Goal: Task Accomplishment & Management: Use online tool/utility

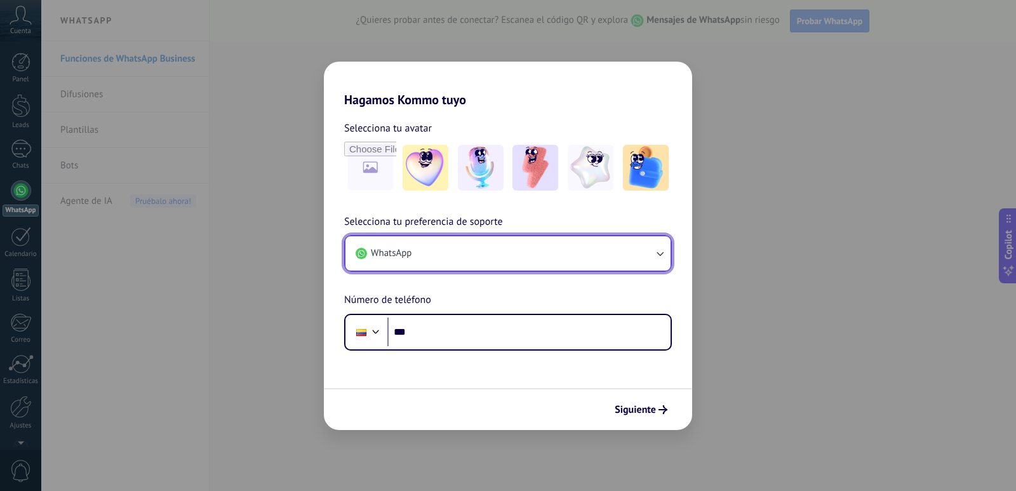
click at [486, 256] on button "WhatsApp" at bounding box center [507, 253] width 325 height 34
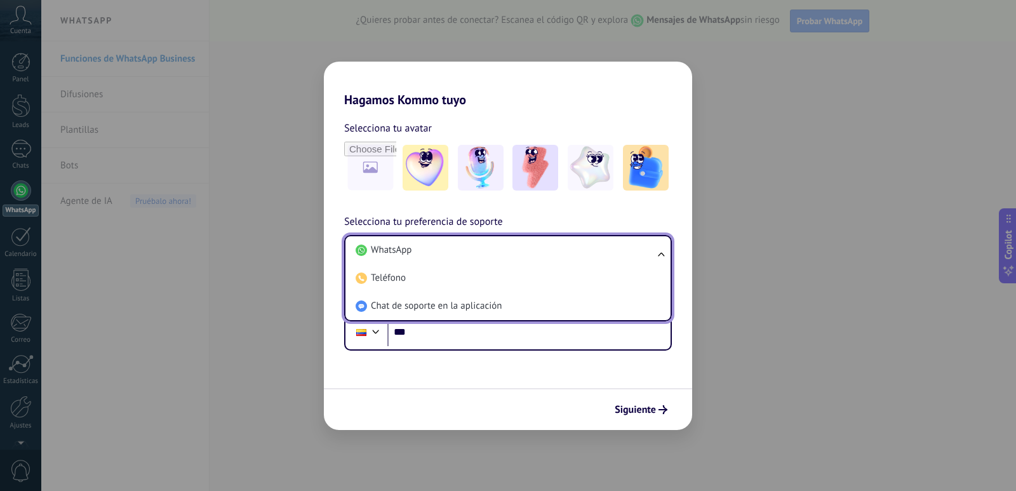
click at [578, 220] on div "Selecciona tu preferencia de soporte WhatsApp WhatsApp Teléfono Chat de soporte…" at bounding box center [508, 282] width 368 height 137
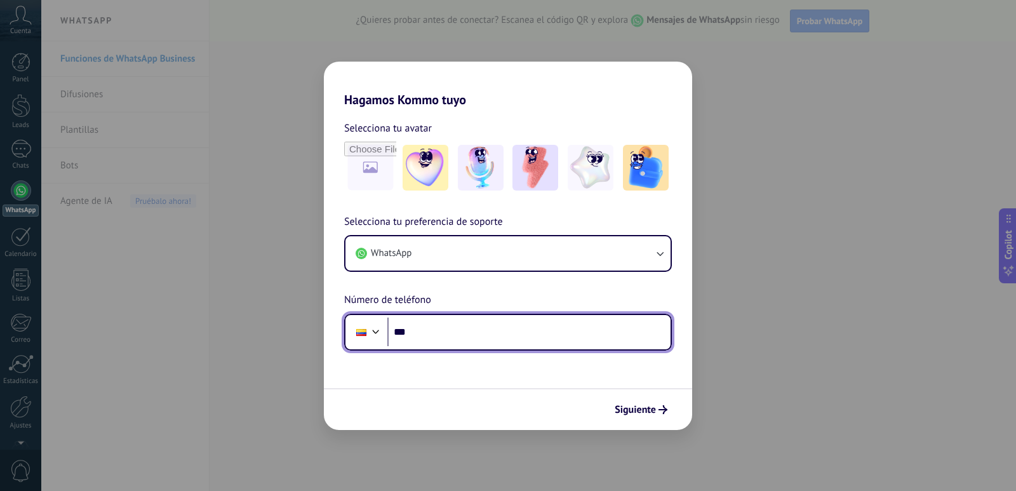
click at [493, 337] on input "***" at bounding box center [528, 332] width 283 height 29
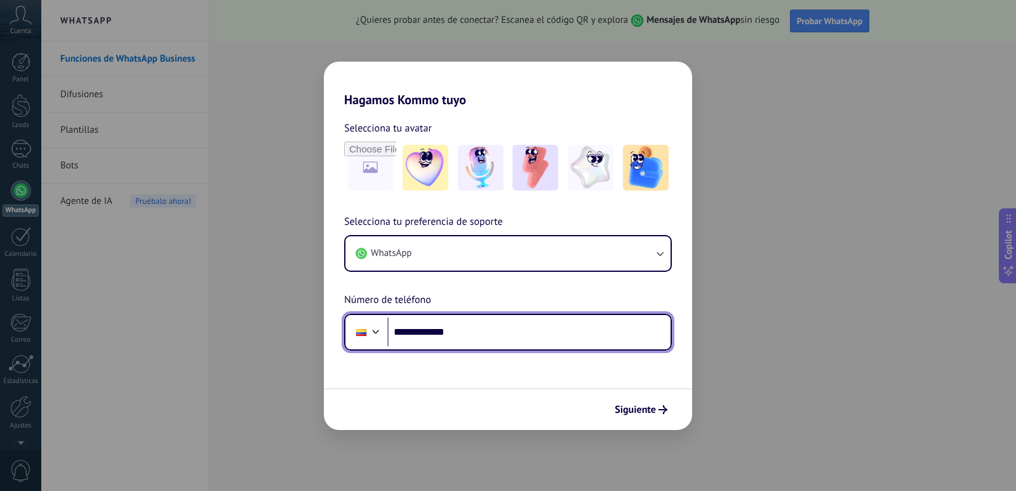
click at [512, 332] on input "**********" at bounding box center [528, 332] width 283 height 29
type input "**********"
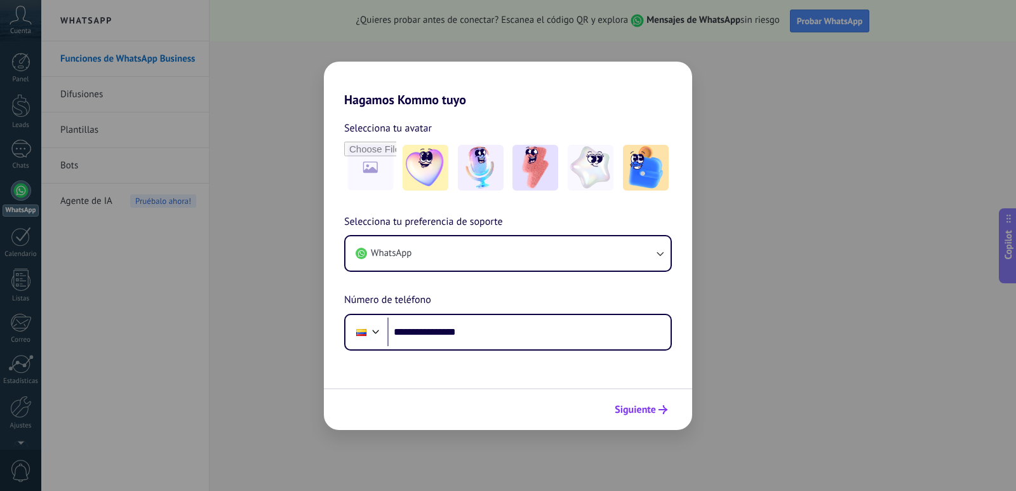
click at [647, 403] on button "Siguiente" at bounding box center [641, 410] width 64 height 22
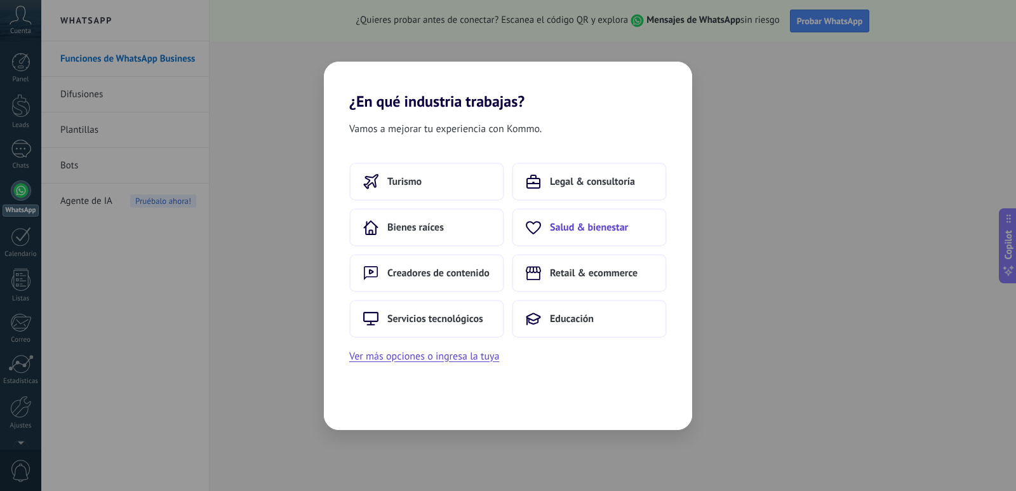
click at [572, 222] on span "Salud & bienestar" at bounding box center [589, 227] width 78 height 13
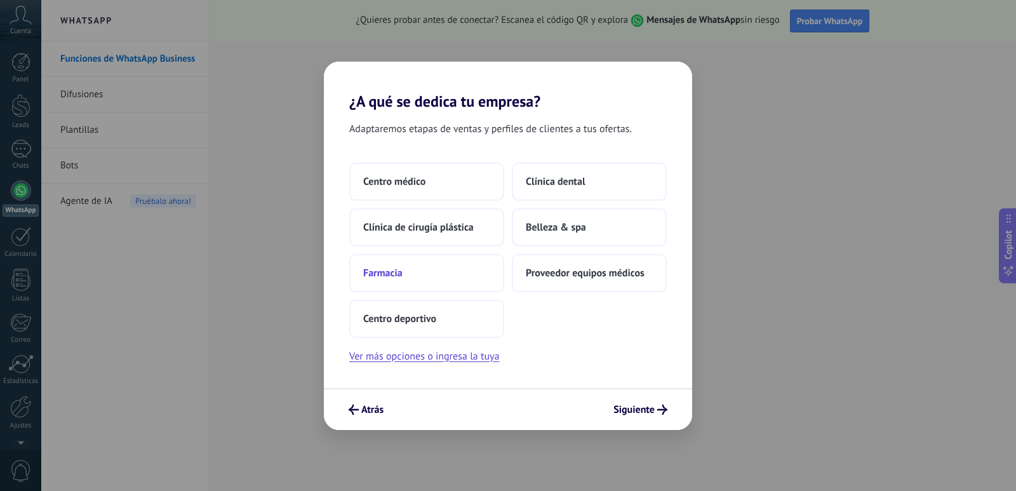
click at [392, 271] on span "Farmacia" at bounding box center [382, 273] width 39 height 13
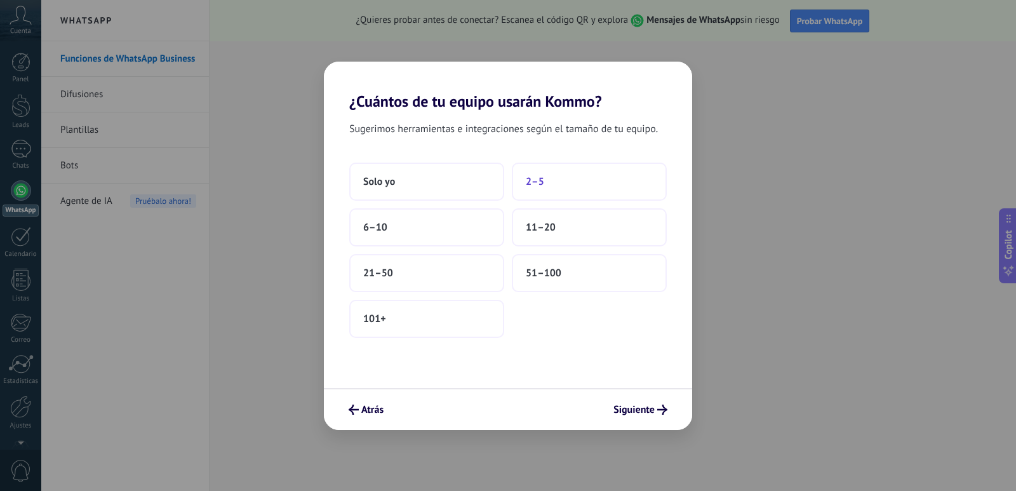
click at [559, 175] on button "2–5" at bounding box center [589, 182] width 155 height 38
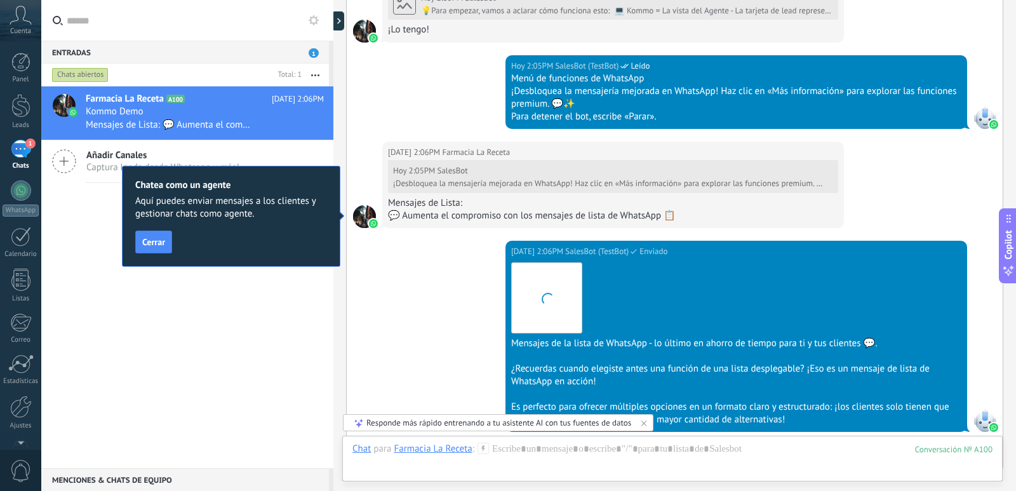
scroll to position [827, 0]
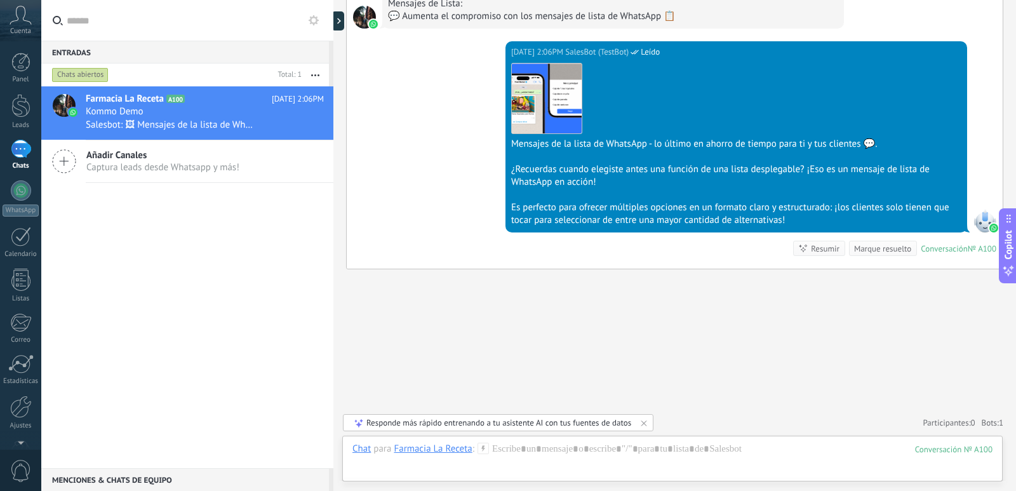
click at [499, 422] on div "Responde más rápido entrenando a tu asistente AI con tus fuentes de datos" at bounding box center [498, 422] width 265 height 11
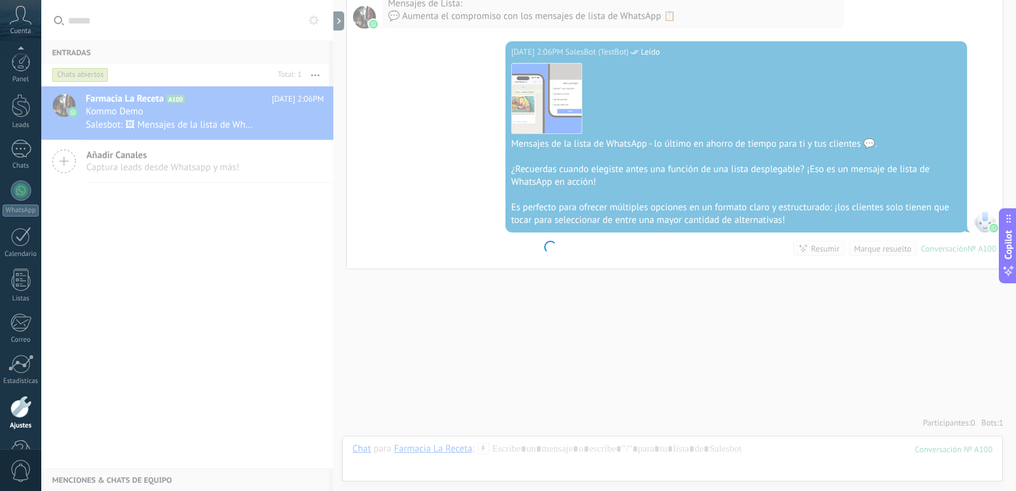
scroll to position [37, 0]
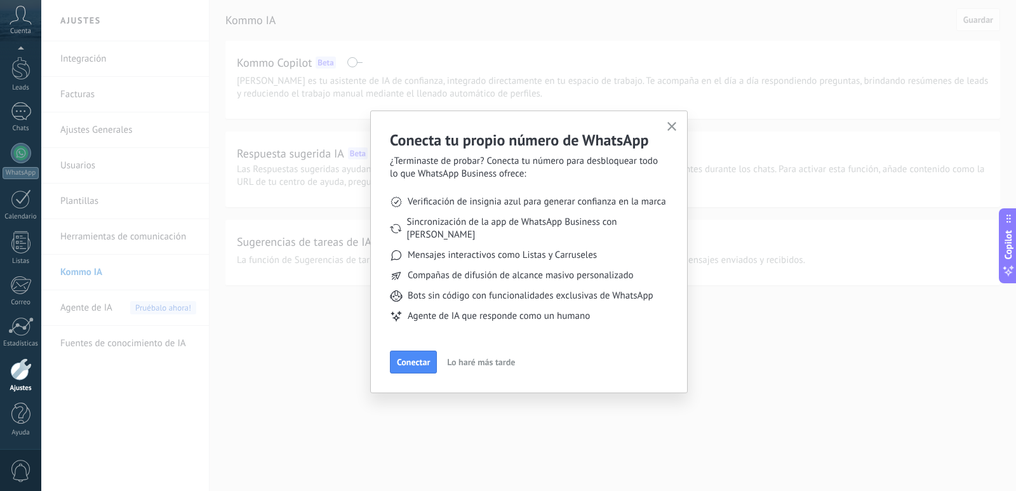
click at [666, 124] on button "button" at bounding box center [672, 127] width 16 height 17
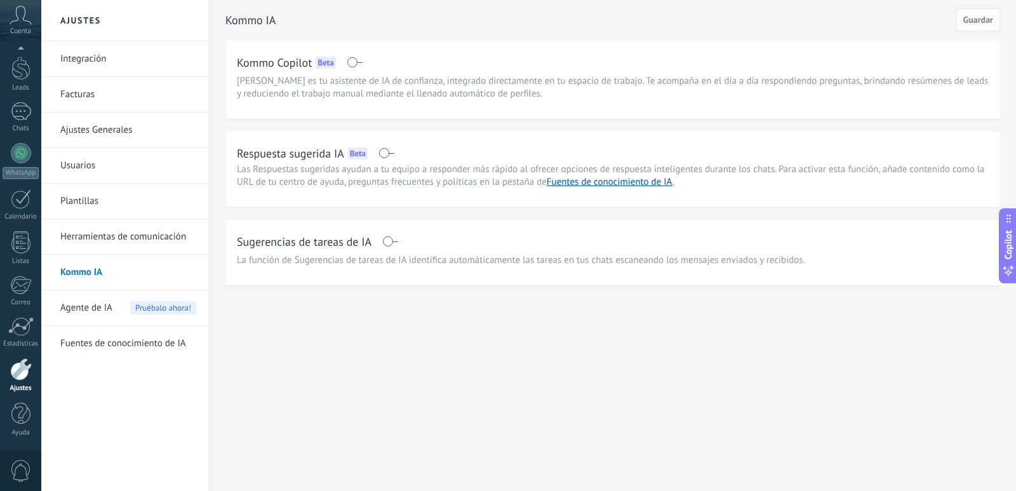
click at [84, 54] on link "Integración" at bounding box center [128, 59] width 136 height 36
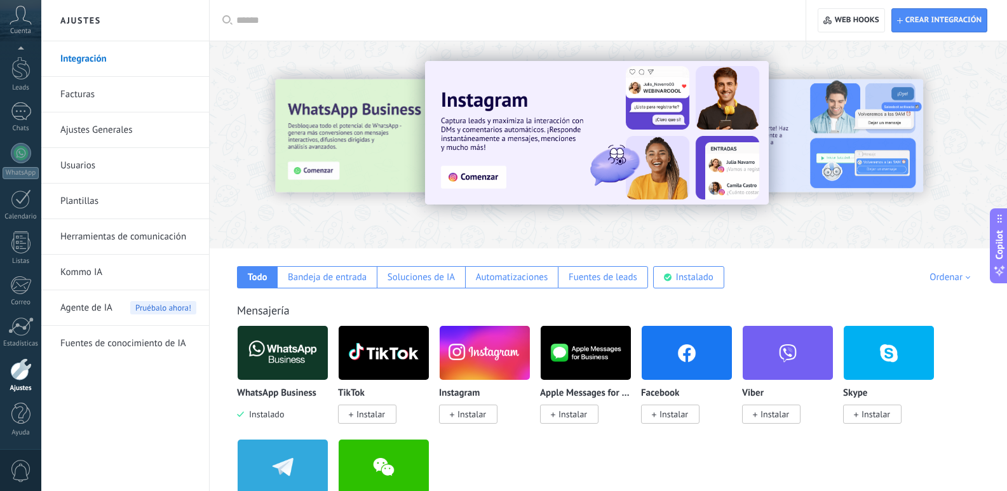
click at [298, 354] on img at bounding box center [283, 353] width 90 height 62
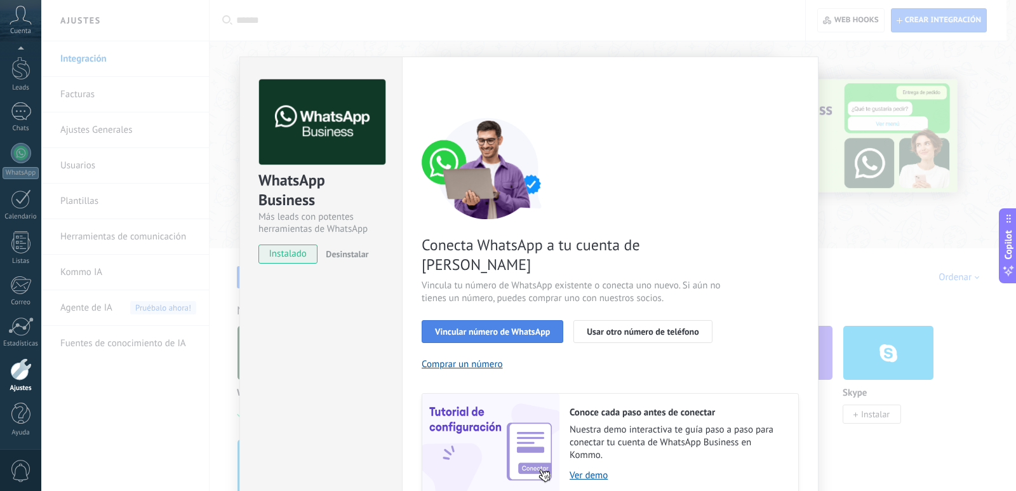
click at [522, 327] on span "Vincular número de WhatsApp" at bounding box center [492, 331] width 115 height 9
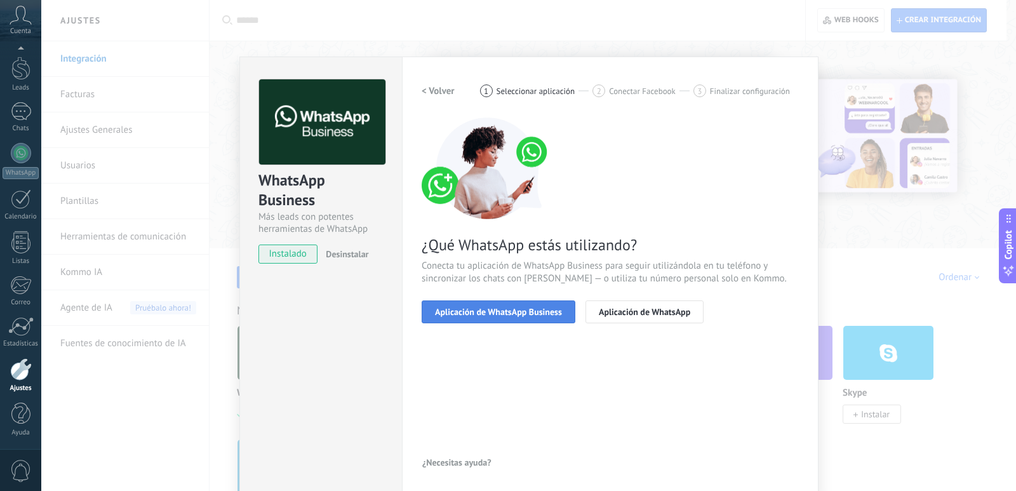
click at [504, 319] on button "Aplicación de WhatsApp Business" at bounding box center [499, 311] width 154 height 23
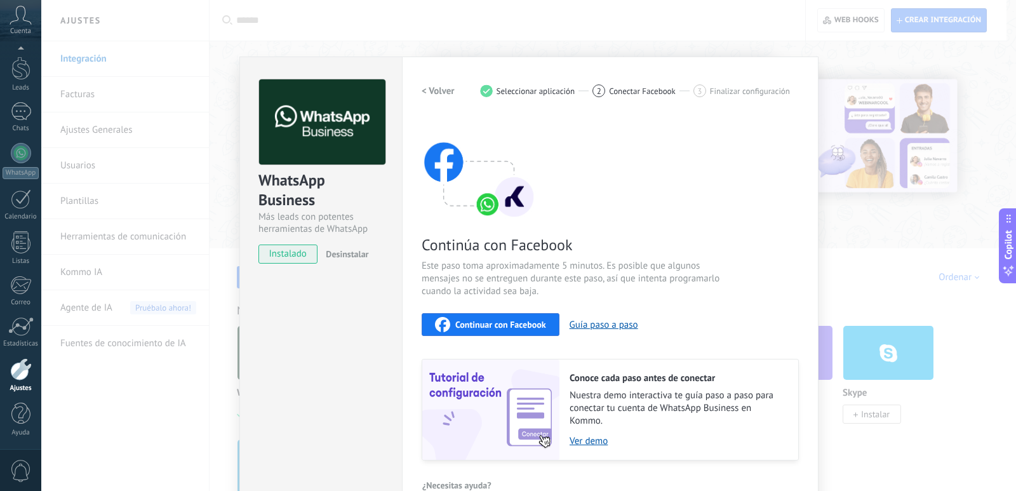
scroll to position [26, 0]
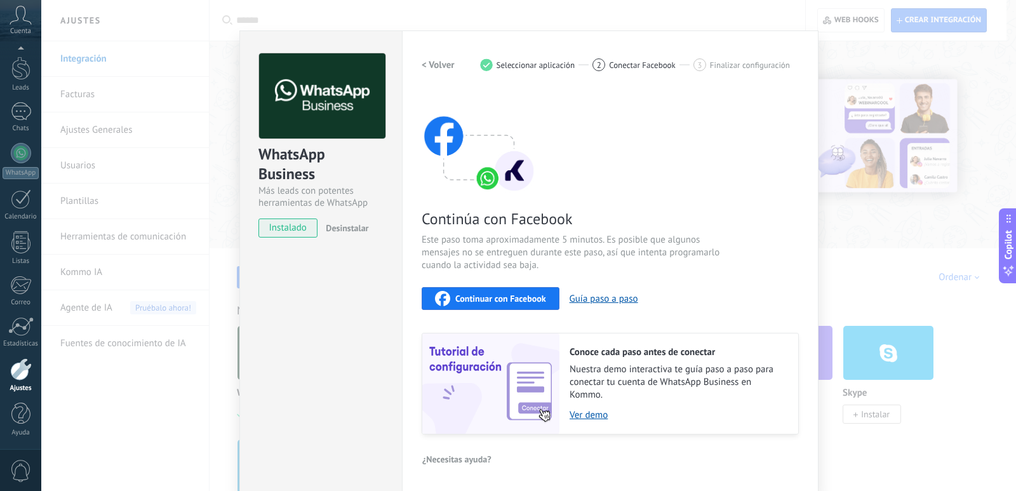
drag, startPoint x: 862, startPoint y: 98, endPoint x: 846, endPoint y: 107, distance: 18.5
click at [862, 97] on div "WhatsApp Business Más leads con potentes herramientas de WhatsApp instalado Des…" at bounding box center [528, 245] width 975 height 491
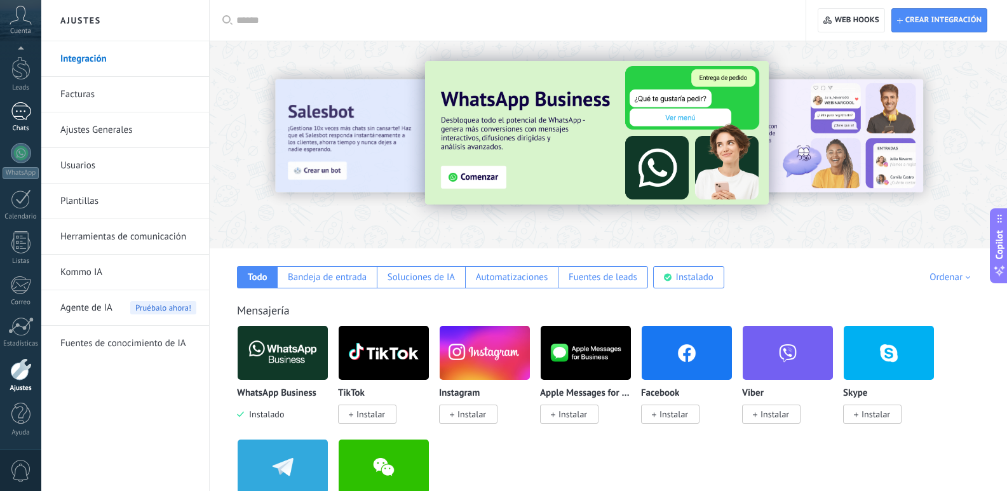
click at [19, 116] on div "1" at bounding box center [21, 111] width 20 height 18
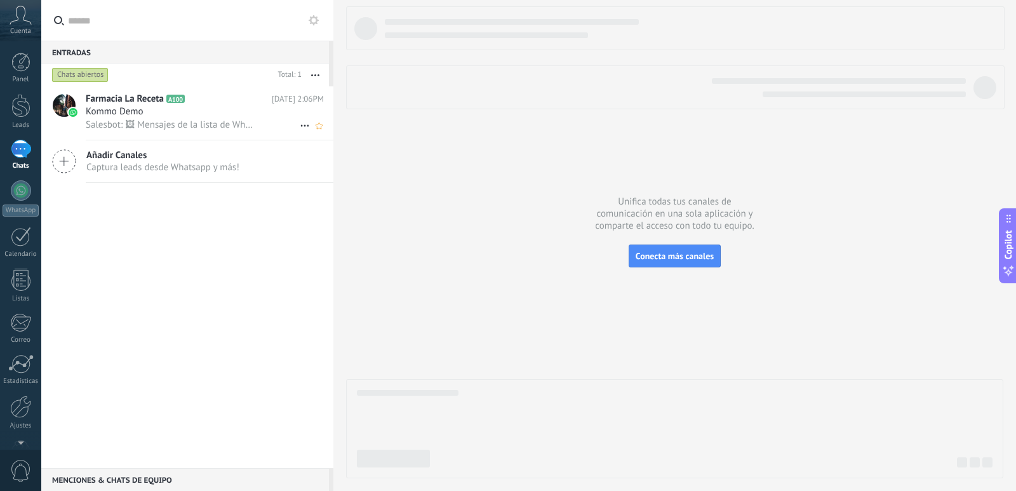
click at [203, 109] on div "Kommo Demo" at bounding box center [205, 111] width 238 height 13
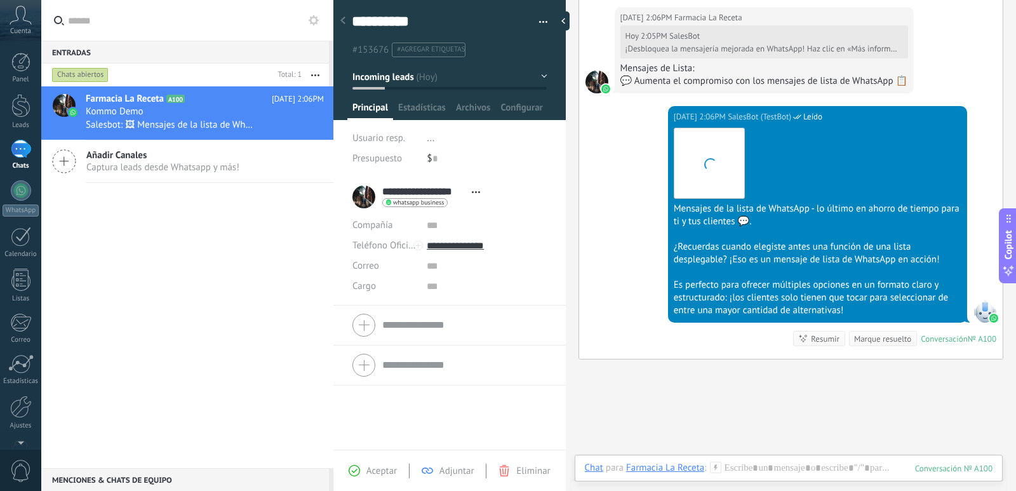
scroll to position [19, 0]
click at [372, 195] on div "**********" at bounding box center [419, 197] width 134 height 32
click at [476, 192] on use at bounding box center [476, 192] width 8 height 2
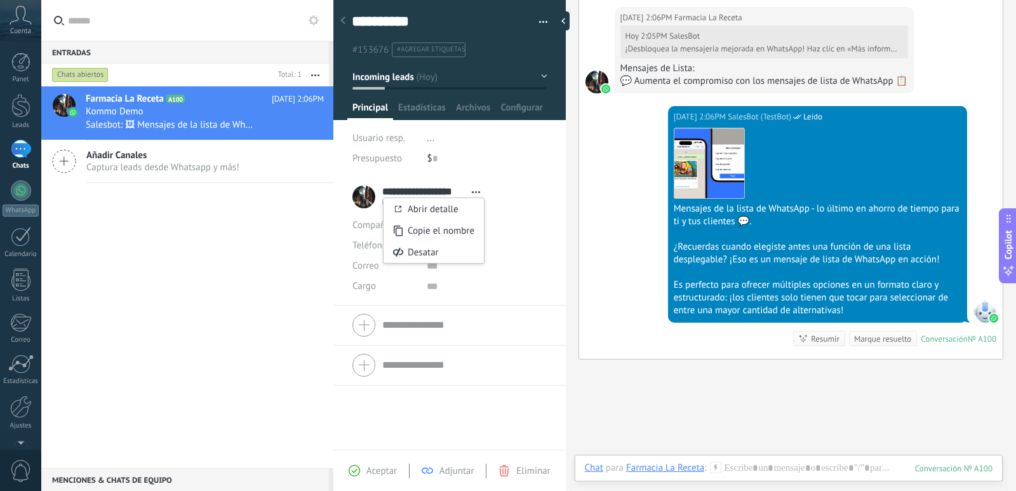
click at [459, 206] on link "Abrir detalle" at bounding box center [433, 209] width 51 height 12
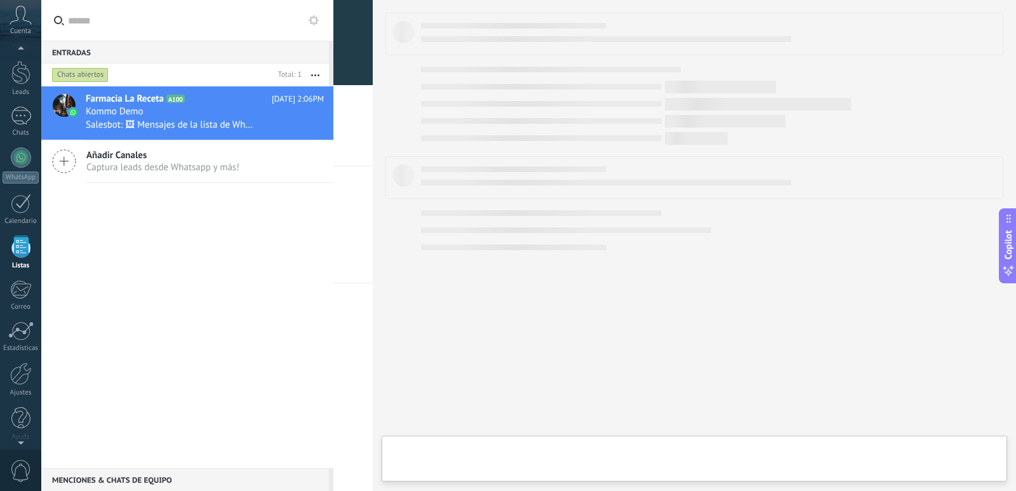
scroll to position [33, 0]
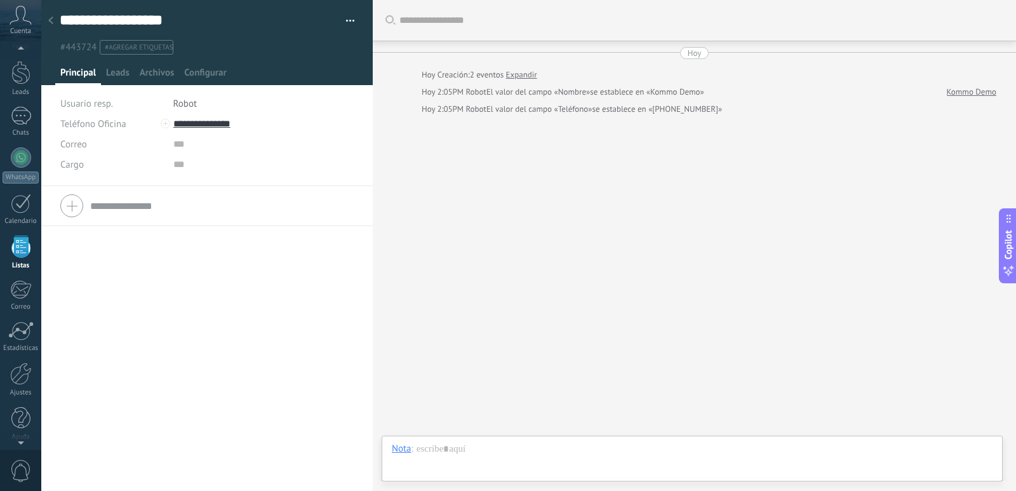
click at [51, 17] on icon at bounding box center [50, 21] width 5 height 8
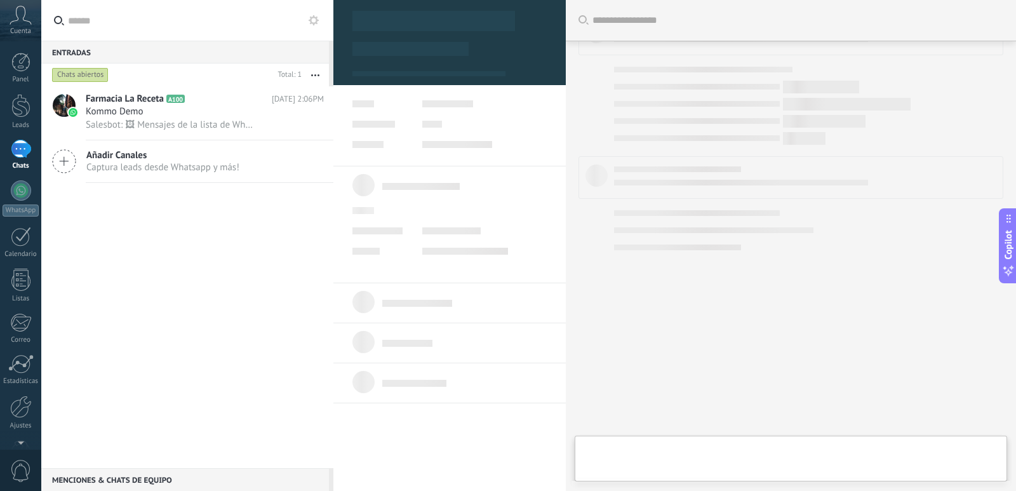
drag, startPoint x: 210, startPoint y: 264, endPoint x: 216, endPoint y: 258, distance: 8.1
click at [216, 258] on div "Farmacia La Receta A100 [DATE] 2:06PM Kommo Demo Salesbot: 🖼 Mensajes de la lis…" at bounding box center [187, 277] width 292 height 382
click at [21, 189] on div at bounding box center [21, 190] width 20 height 20
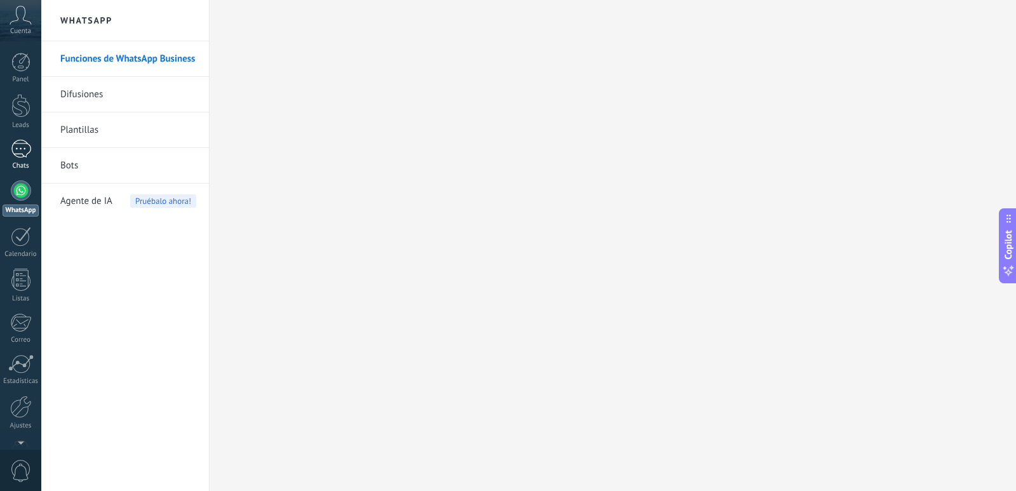
click at [20, 142] on div "1" at bounding box center [21, 149] width 20 height 18
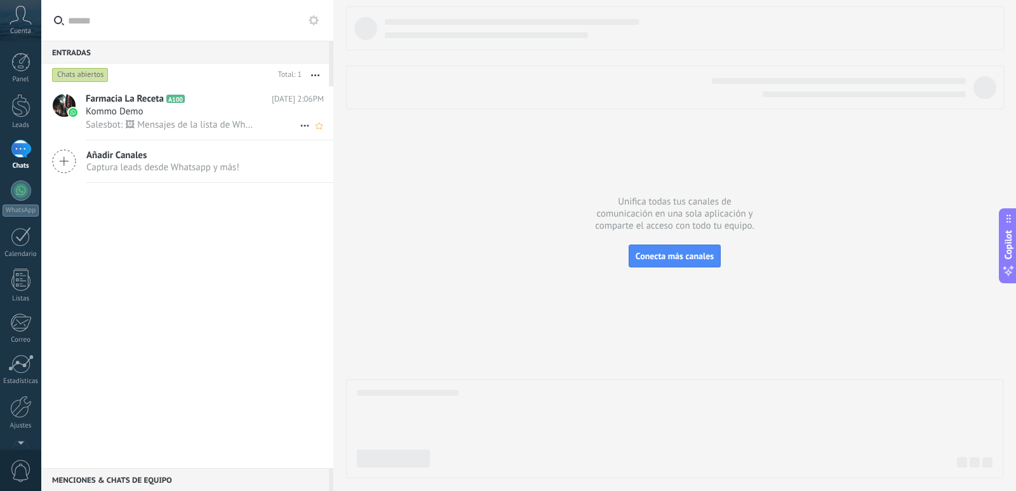
click at [201, 102] on icon at bounding box center [195, 99] width 13 height 13
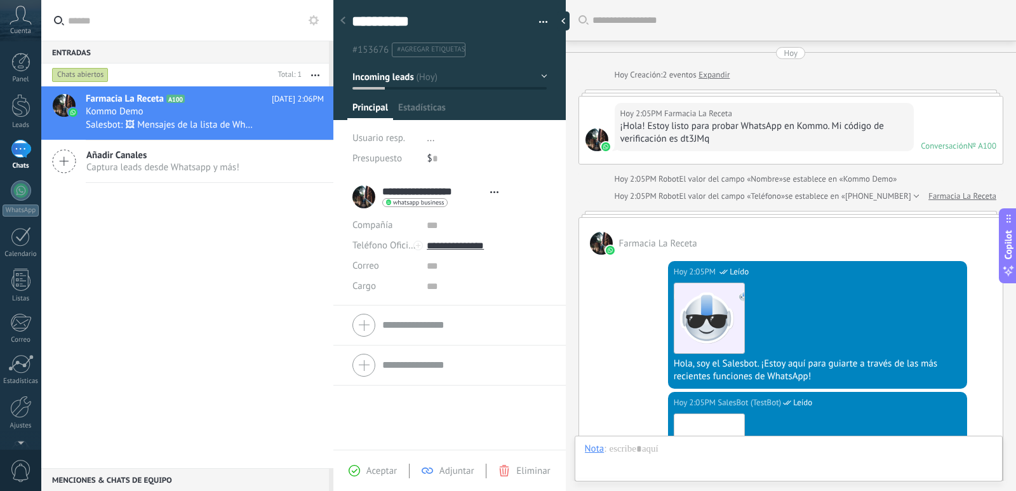
type textarea "**********"
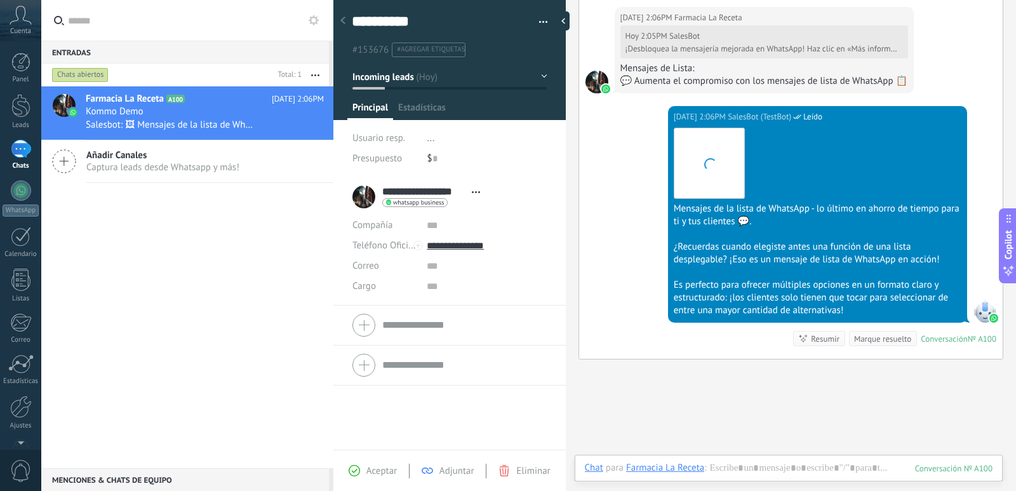
scroll to position [19, 0]
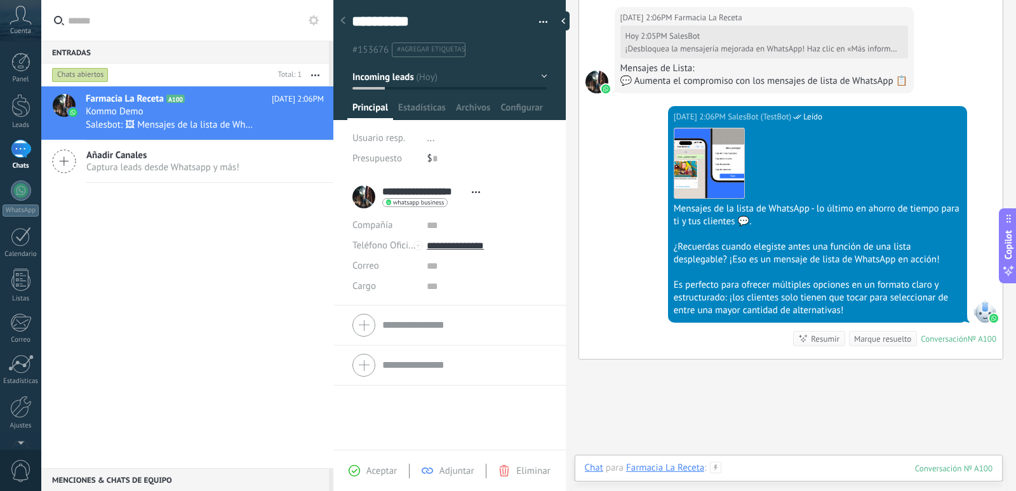
click at [786, 472] on div at bounding box center [789, 481] width 408 height 38
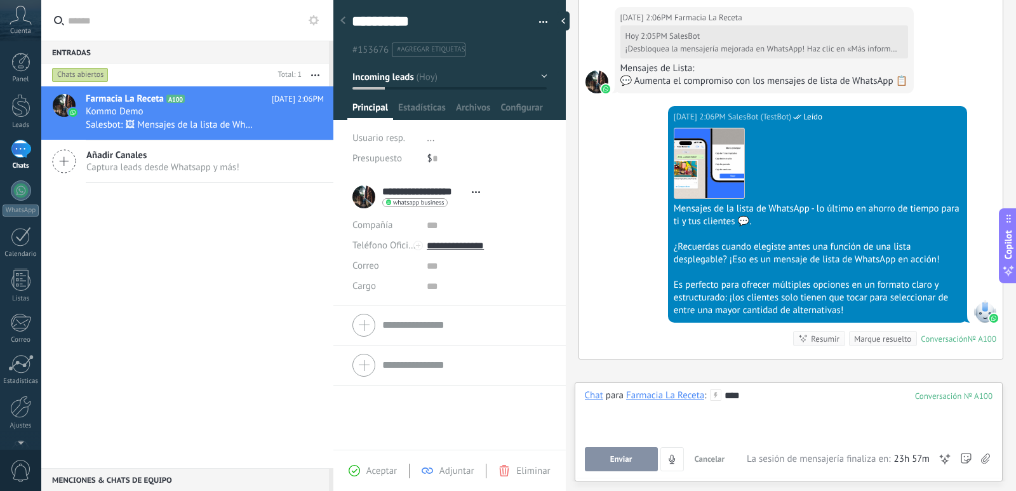
click at [624, 470] on button "Enviar" at bounding box center [621, 459] width 73 height 24
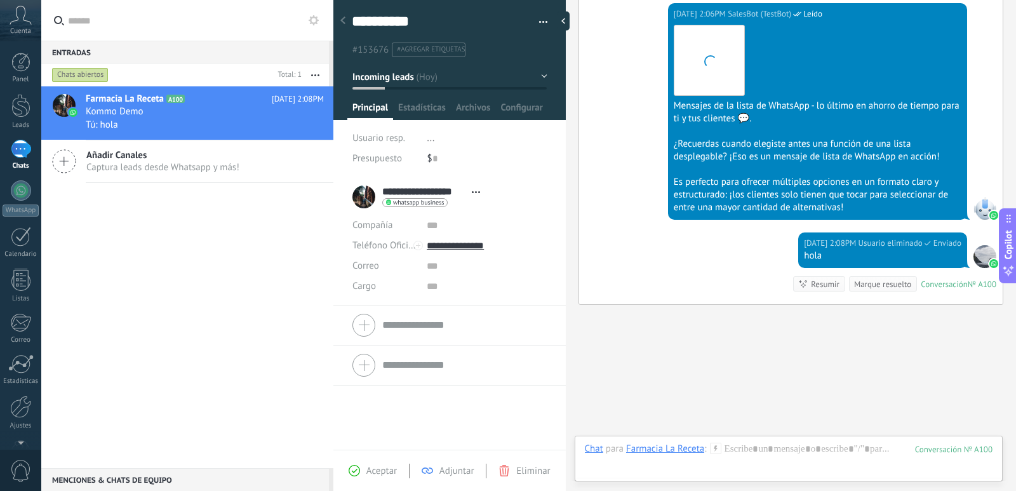
scroll to position [977, 0]
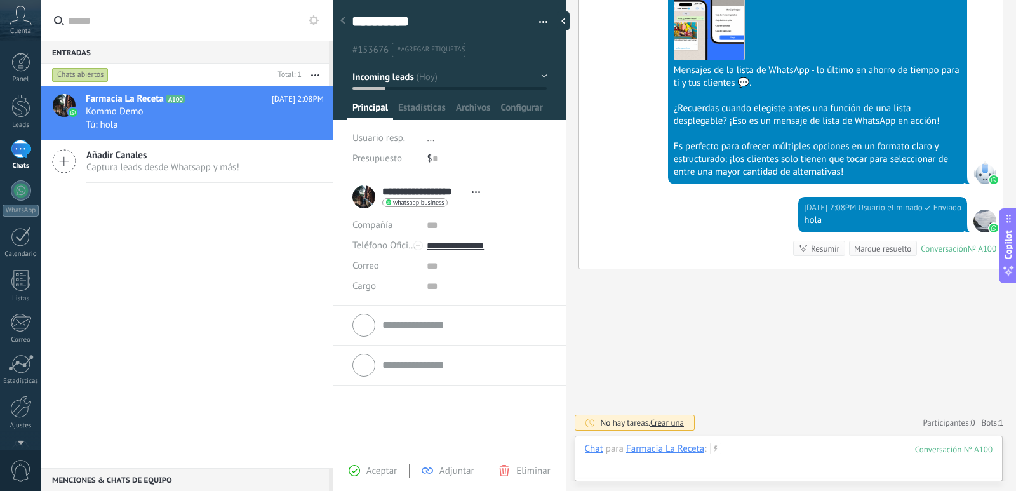
click at [758, 443] on div at bounding box center [789, 462] width 408 height 38
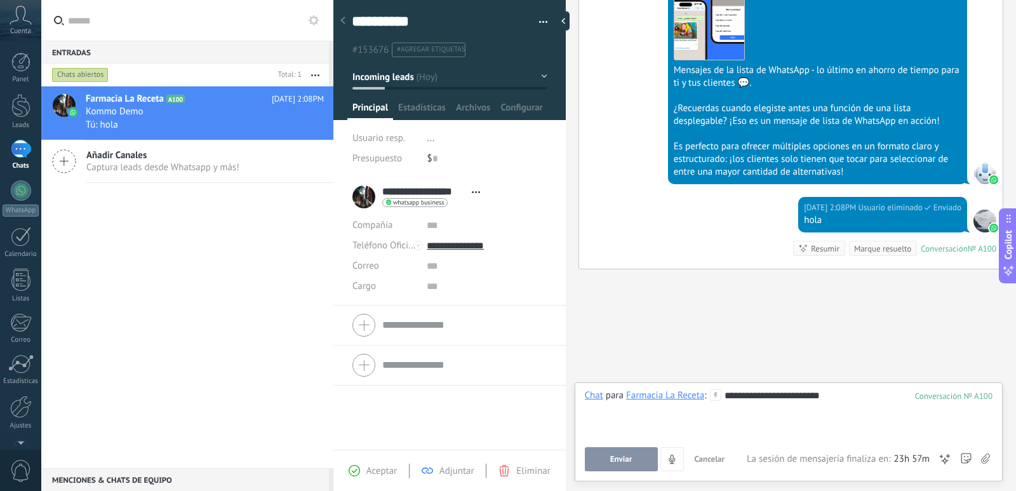
click at [631, 455] on span "Enviar" at bounding box center [621, 459] width 22 height 9
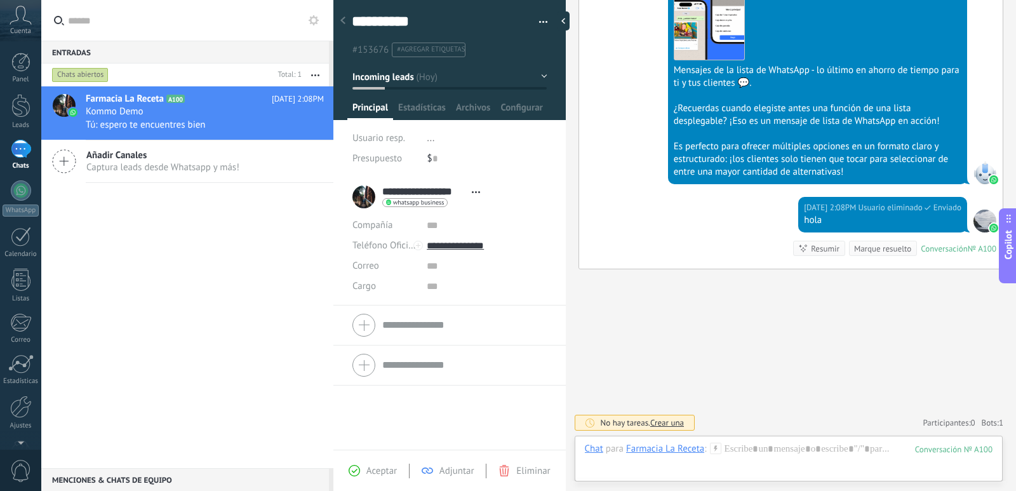
click at [662, 426] on span "Crear una" at bounding box center [667, 422] width 34 height 11
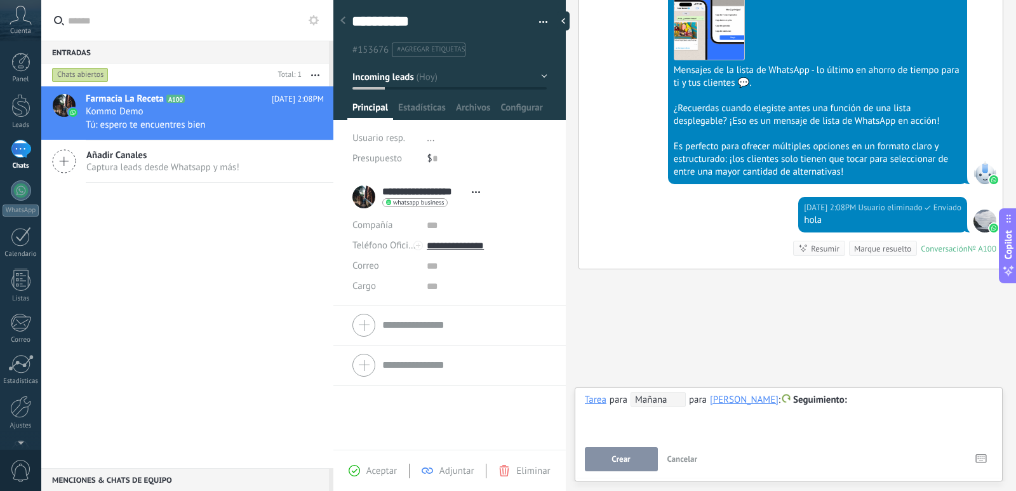
click at [632, 456] on button "Crear" at bounding box center [621, 459] width 73 height 24
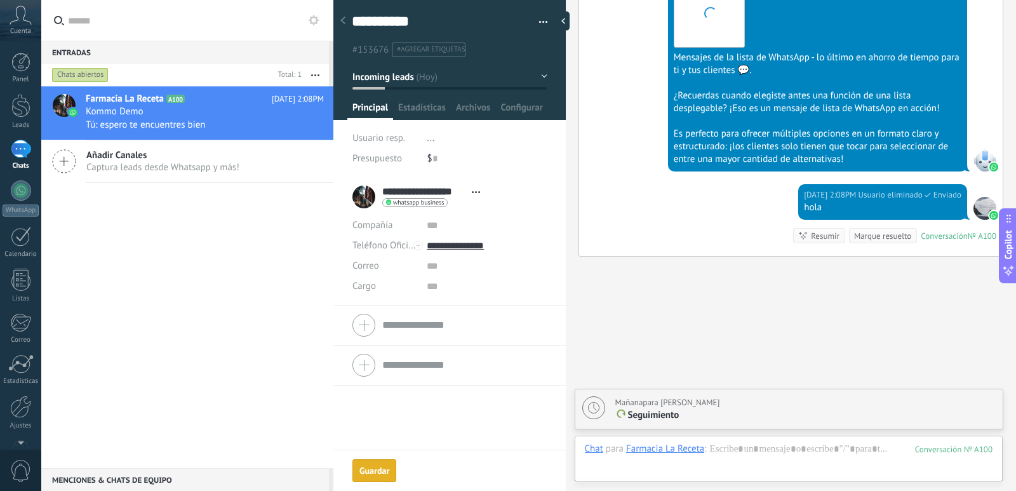
scroll to position [1021, 0]
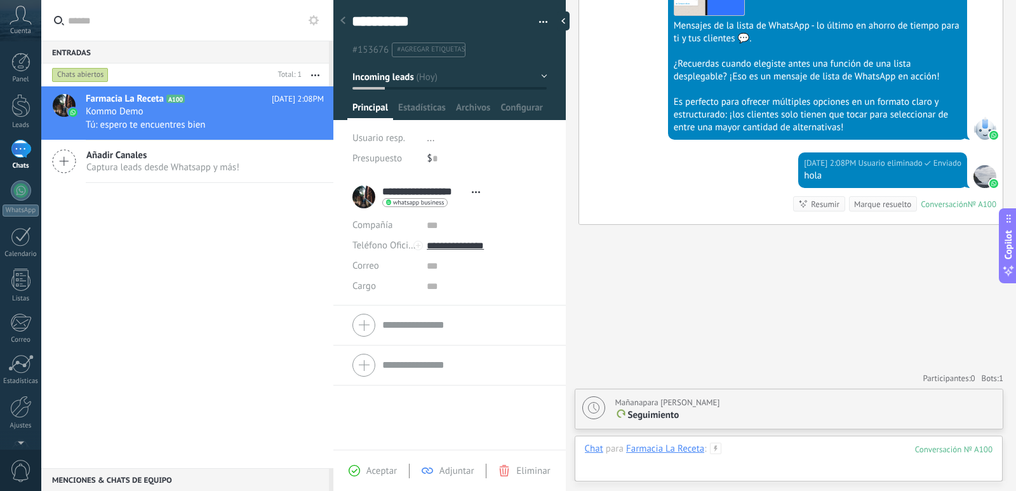
click at [741, 448] on div at bounding box center [789, 462] width 408 height 38
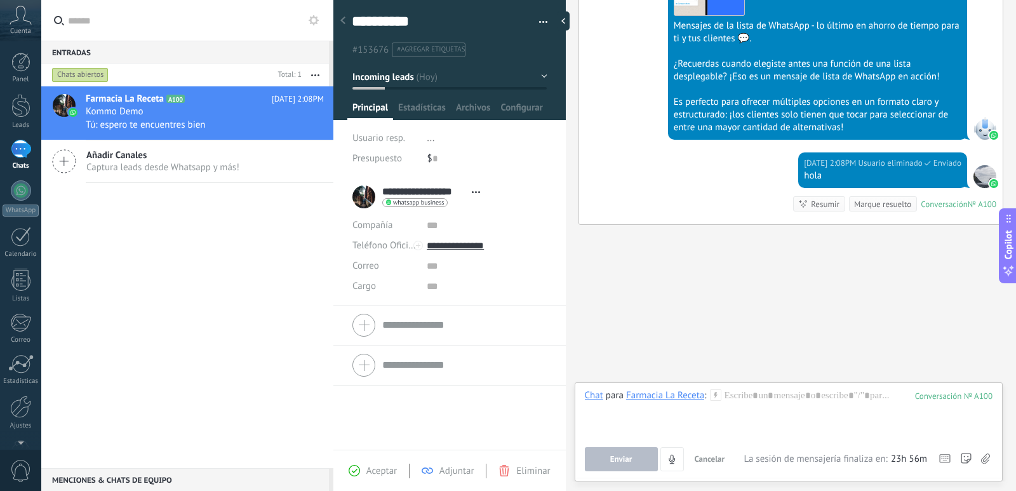
click at [617, 460] on span "Enviar" at bounding box center [621, 459] width 22 height 9
click at [765, 403] on div at bounding box center [789, 413] width 408 height 48
click at [964, 451] on div at bounding box center [965, 459] width 11 height 24
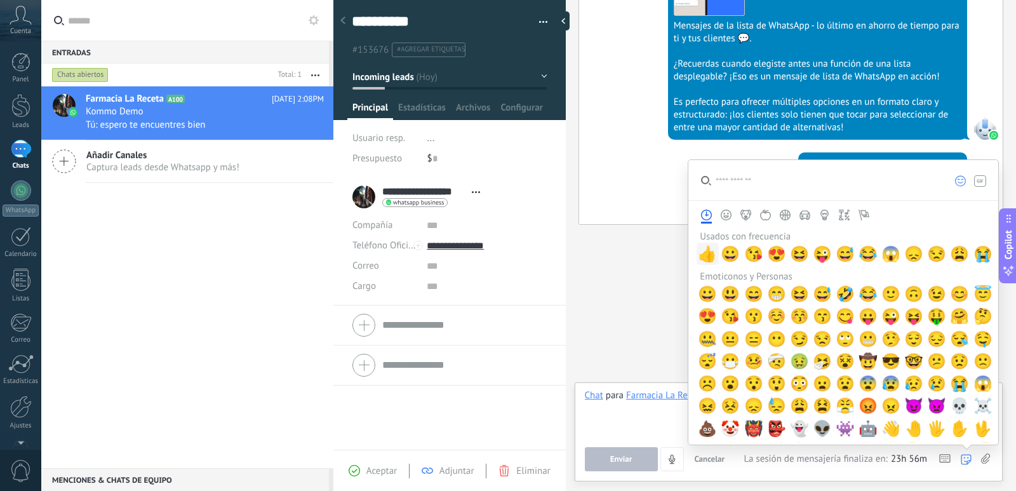
click at [709, 257] on span "👍" at bounding box center [707, 254] width 19 height 18
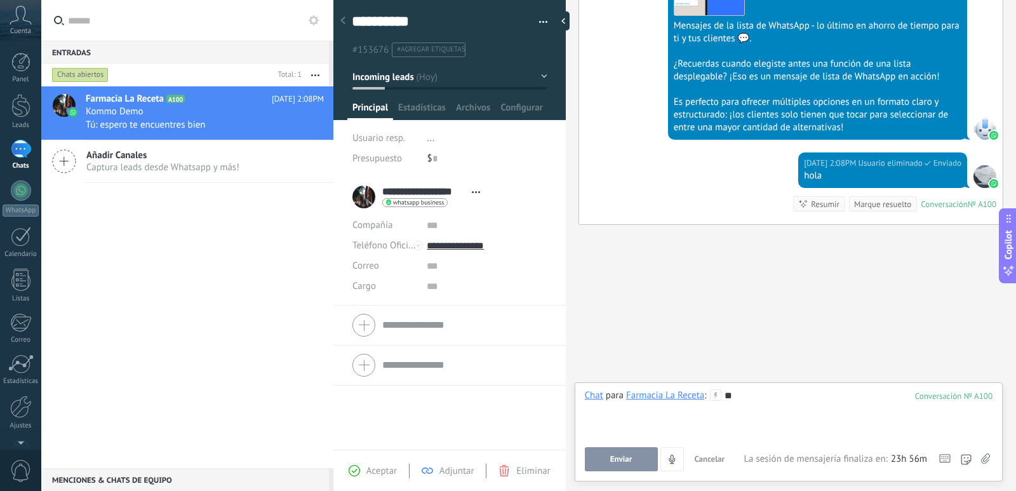
click at [624, 456] on span "Enviar" at bounding box center [621, 459] width 22 height 9
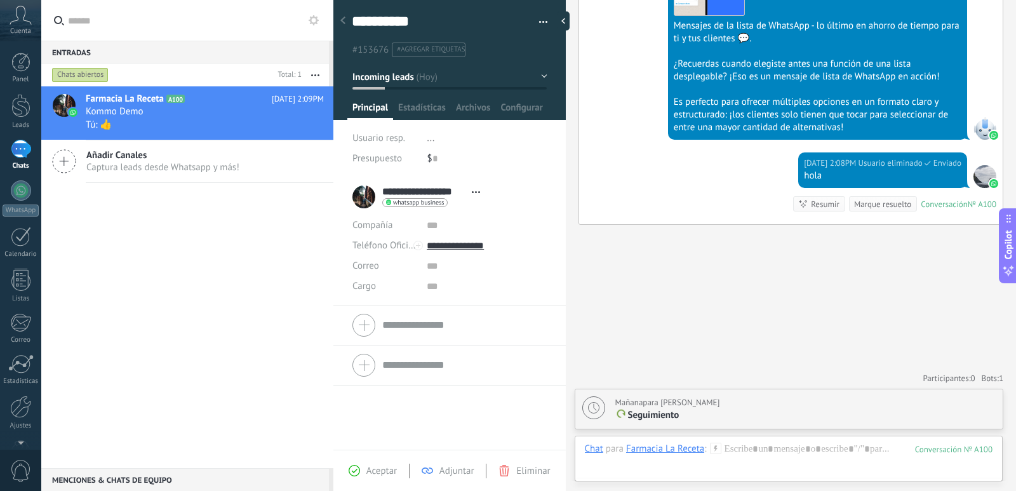
click at [533, 81] on button "Incoming leads" at bounding box center [449, 76] width 195 height 23
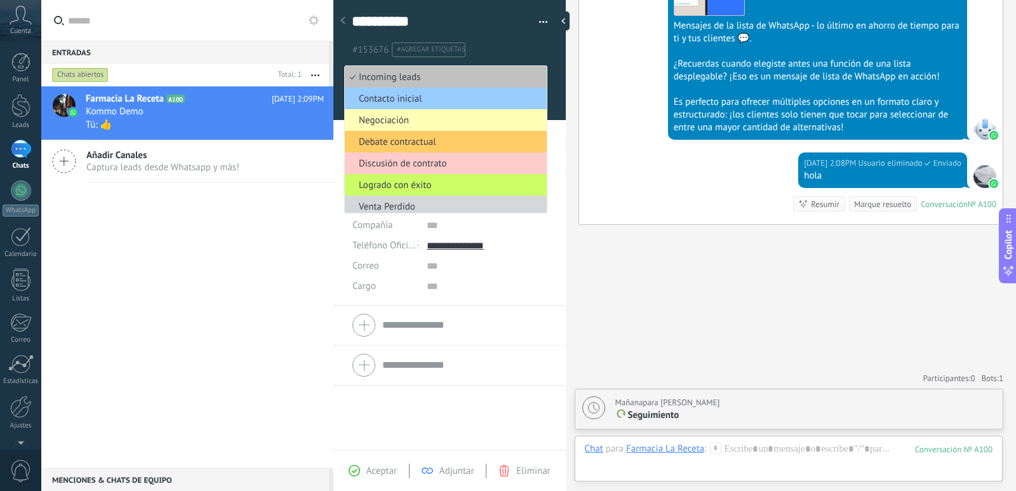
click at [450, 123] on span "Negociación" at bounding box center [444, 120] width 198 height 12
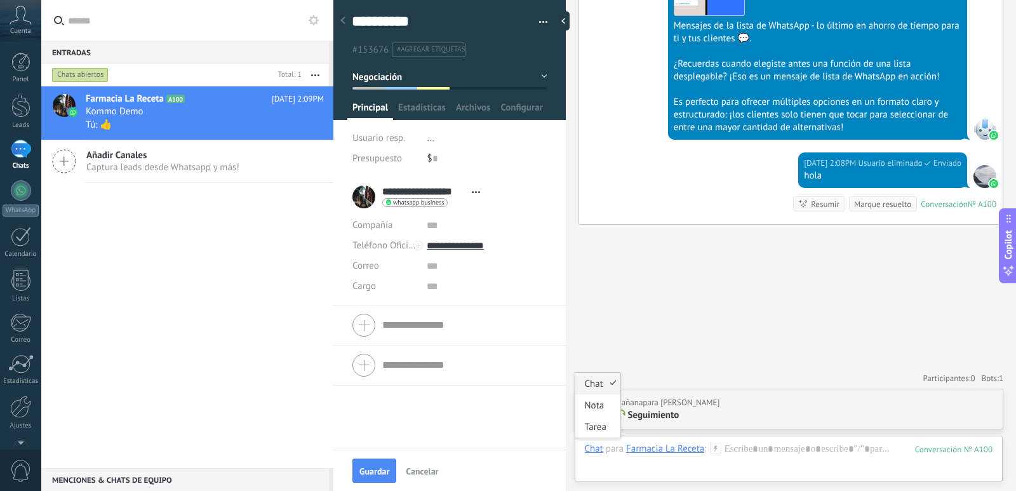
click at [599, 449] on div "Chat" at bounding box center [594, 448] width 18 height 11
click at [594, 450] on div "Chat" at bounding box center [594, 448] width 18 height 11
drag, startPoint x: 584, startPoint y: 391, endPoint x: 599, endPoint y: 404, distance: 20.3
click at [591, 399] on div "Chat Correo Nota Tarea" at bounding box center [598, 405] width 46 height 66
click at [600, 404] on div "Nota" at bounding box center [597, 405] width 45 height 22
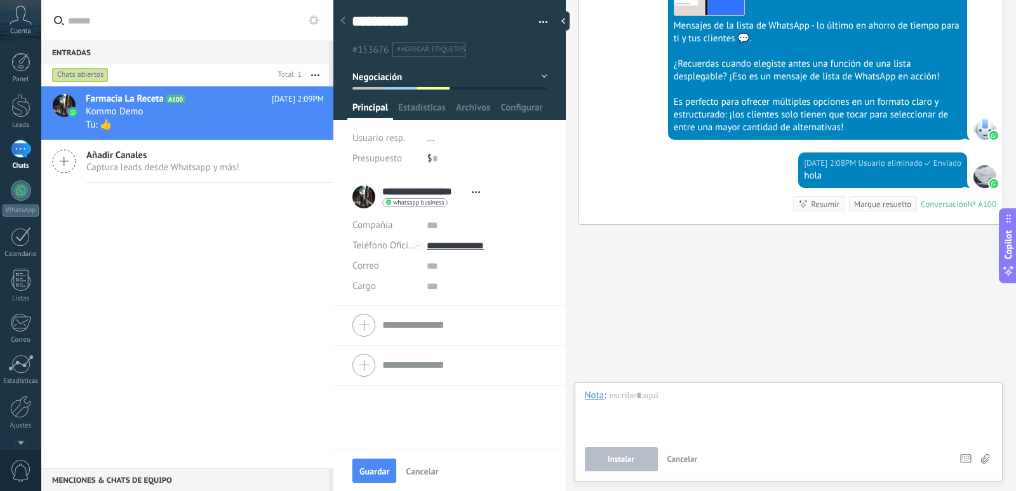
click at [641, 424] on div at bounding box center [789, 413] width 408 height 48
click at [620, 462] on span "Instalar" at bounding box center [621, 459] width 27 height 9
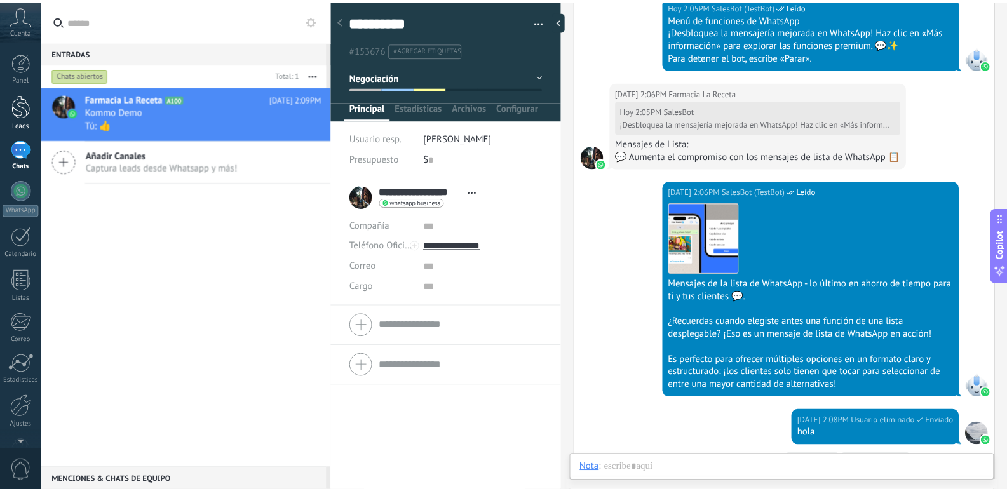
scroll to position [0, 0]
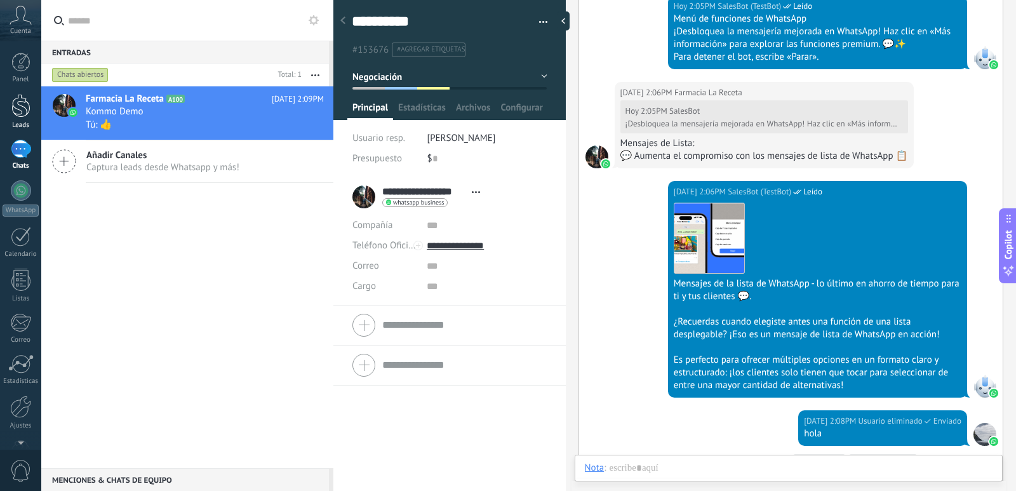
click at [16, 116] on div at bounding box center [20, 105] width 19 height 23
